Goal: Transaction & Acquisition: Book appointment/travel/reservation

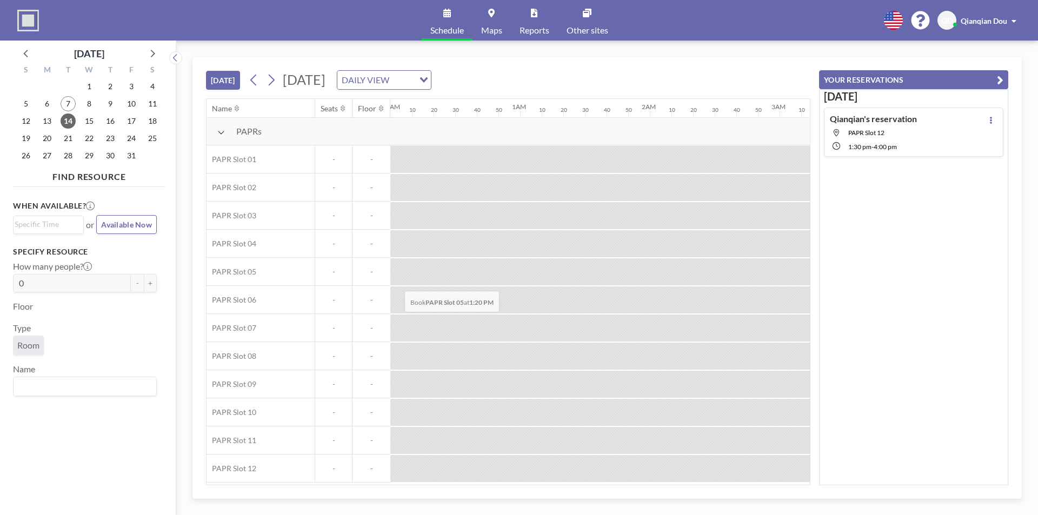
scroll to position [0, 1729]
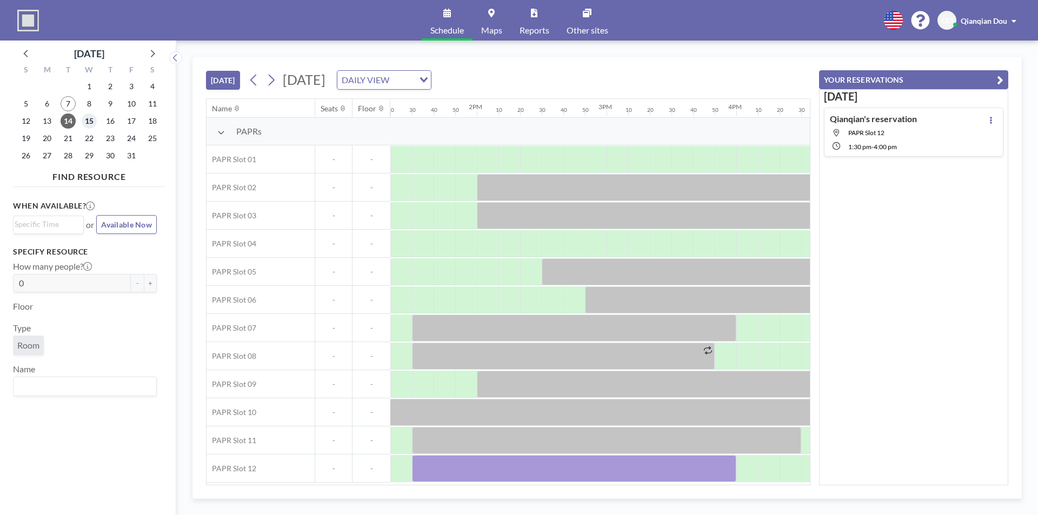
click at [89, 122] on span "15" at bounding box center [89, 120] width 15 height 15
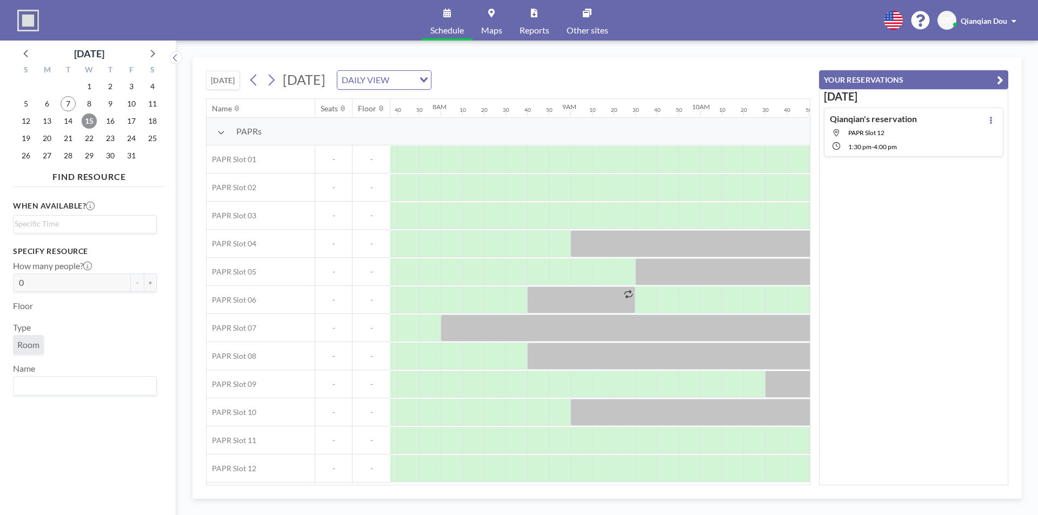
scroll to position [0, 1016]
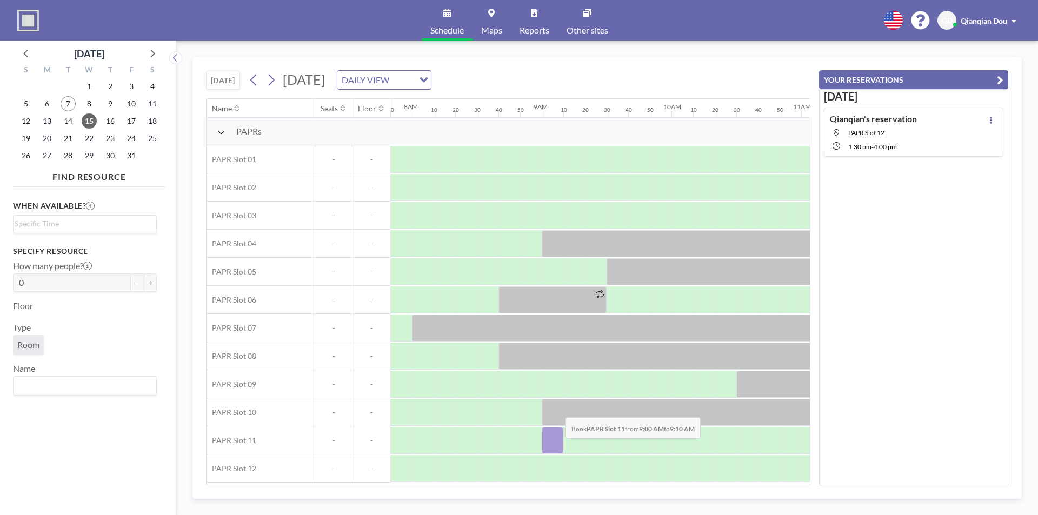
click at [557, 446] on div at bounding box center [552, 440] width 22 height 27
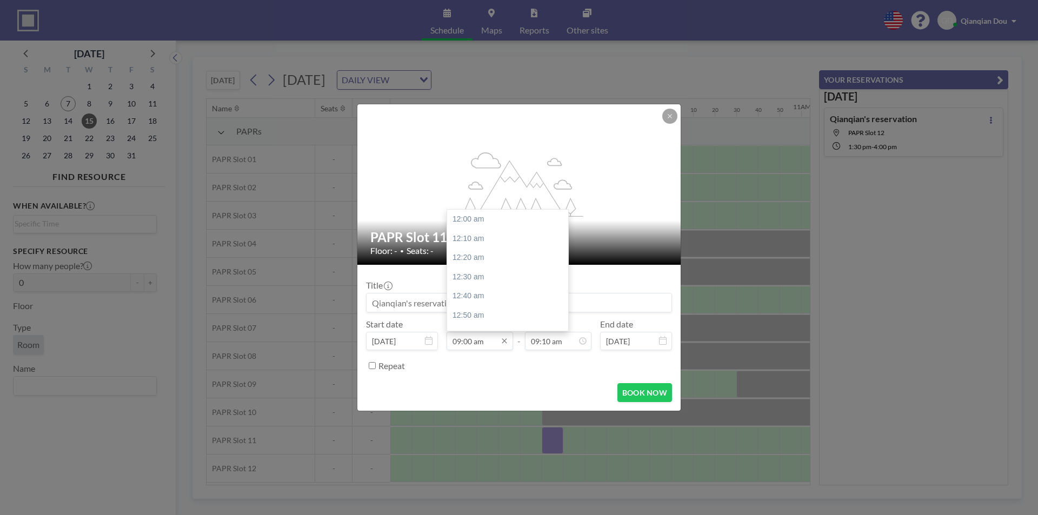
scroll to position [1039, 0]
click at [485, 277] on div "09:30 am" at bounding box center [510, 276] width 126 height 19
type input "09:30 am"
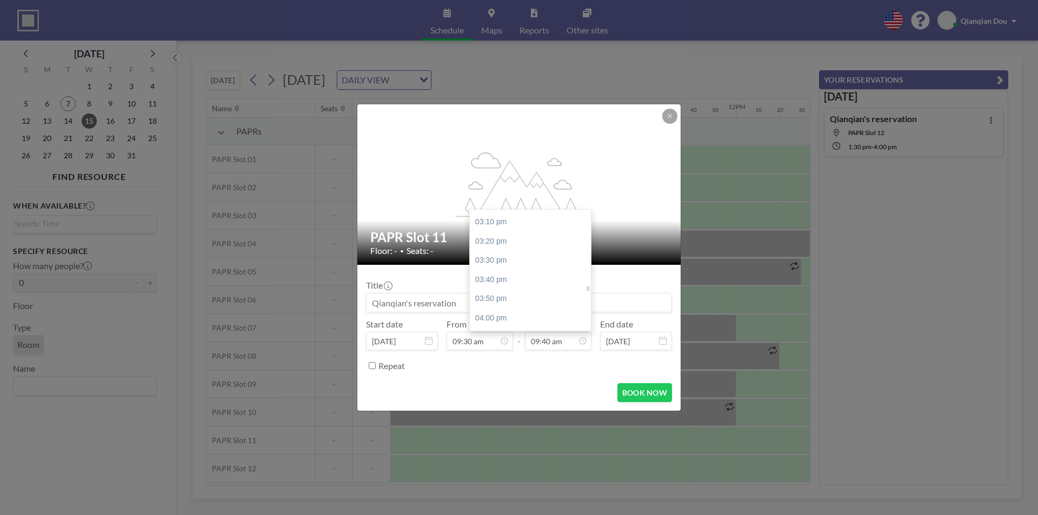
scroll to position [1818, 0]
click at [498, 250] on div "04:00 pm" at bounding box center [533, 247] width 126 height 19
type input "04:00 pm"
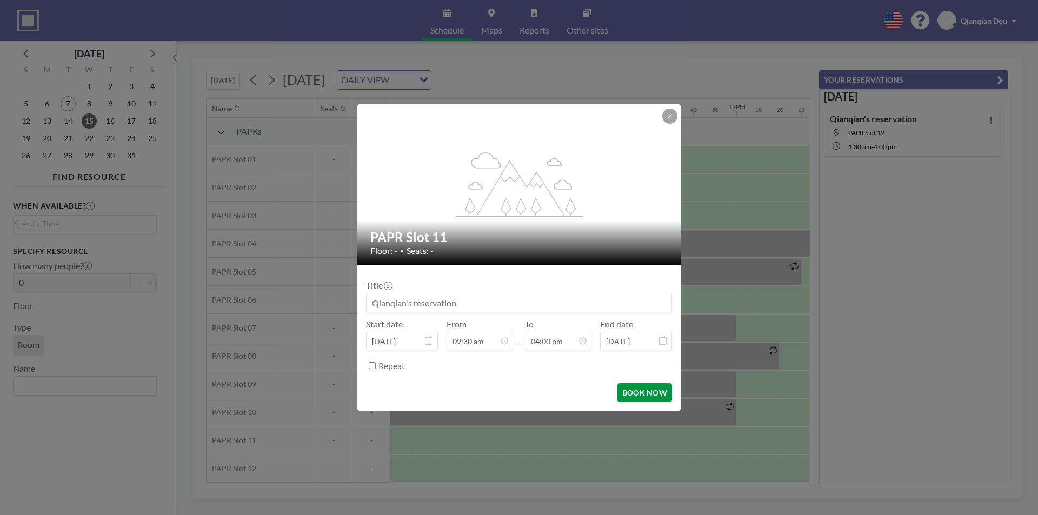
click at [646, 392] on button "BOOK NOW" at bounding box center [644, 392] width 55 height 19
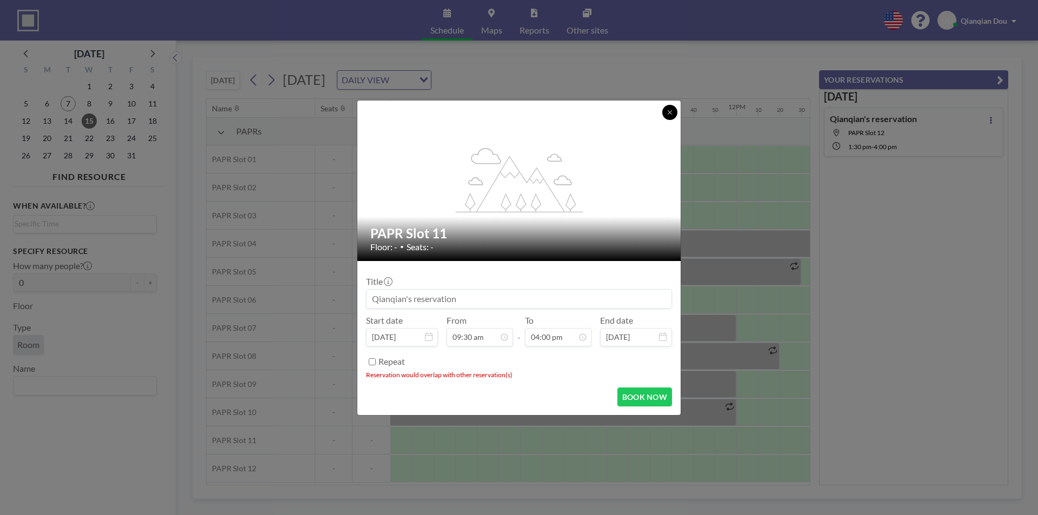
click at [667, 111] on icon at bounding box center [669, 112] width 6 height 6
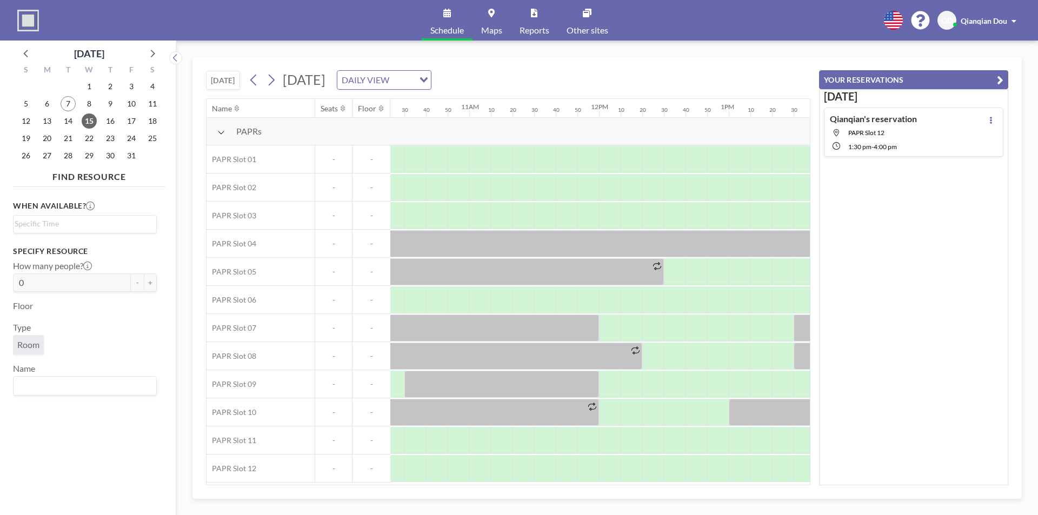
scroll to position [0, 1116]
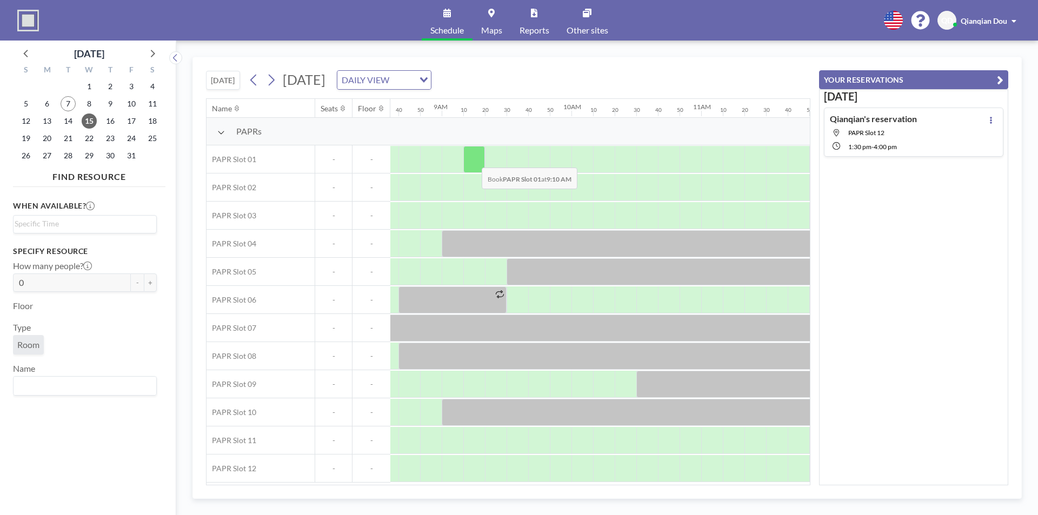
click at [473, 159] on div at bounding box center [474, 159] width 22 height 27
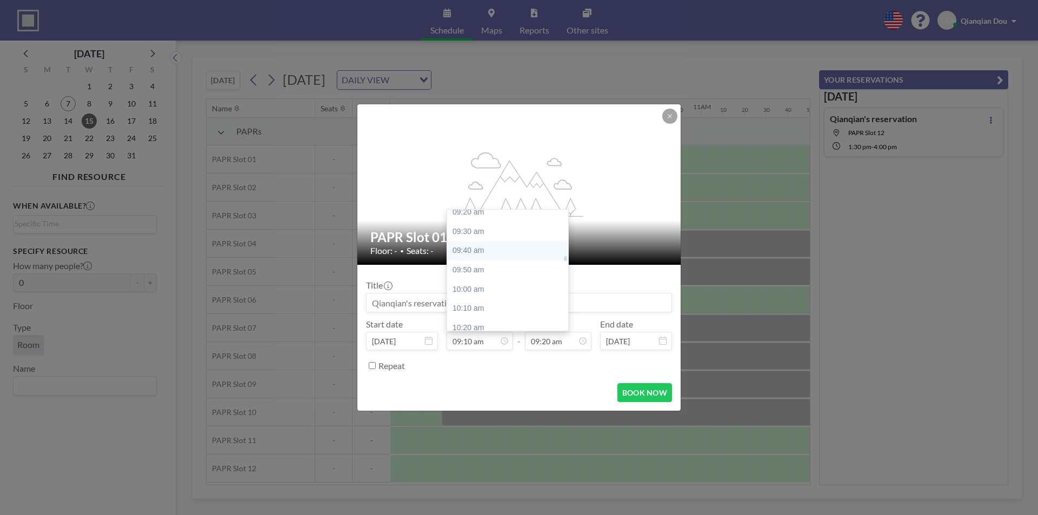
scroll to position [1058, 0]
click at [473, 257] on div "09:30 am" at bounding box center [510, 257] width 126 height 19
type input "09:30 am"
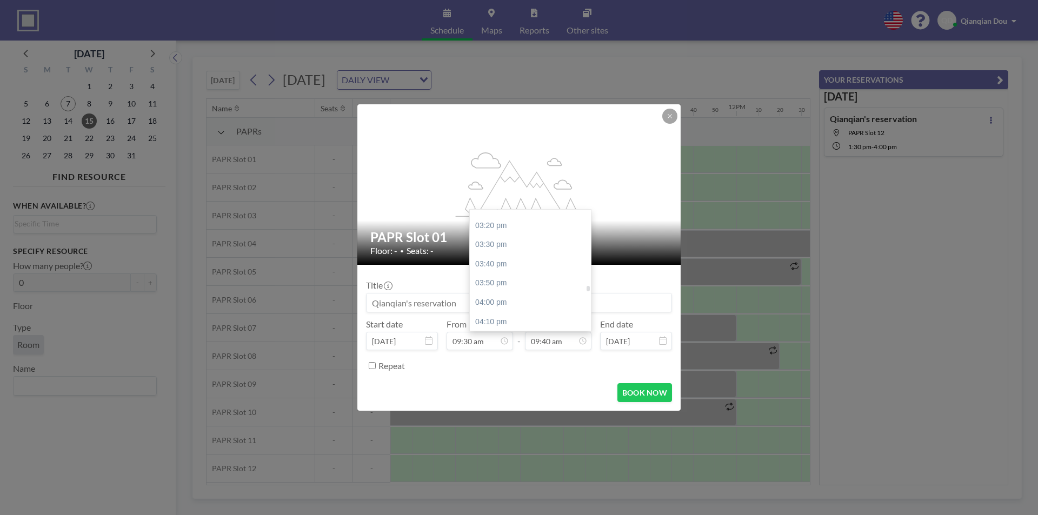
scroll to position [1764, 0]
click at [519, 304] on div "04:00 pm" at bounding box center [533, 301] width 126 height 19
type input "04:00 pm"
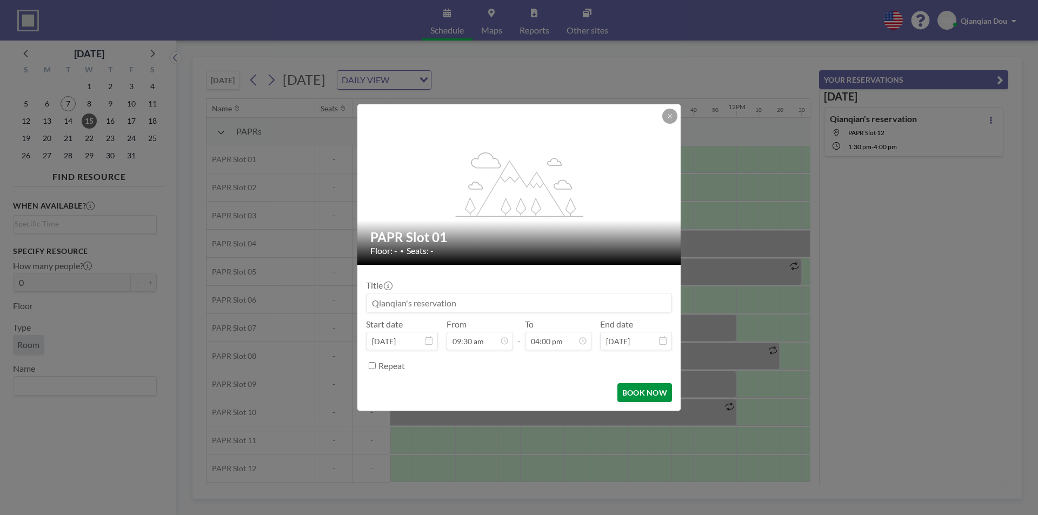
click at [638, 395] on button "BOOK NOW" at bounding box center [644, 392] width 55 height 19
